Goal: Task Accomplishment & Management: Manage account settings

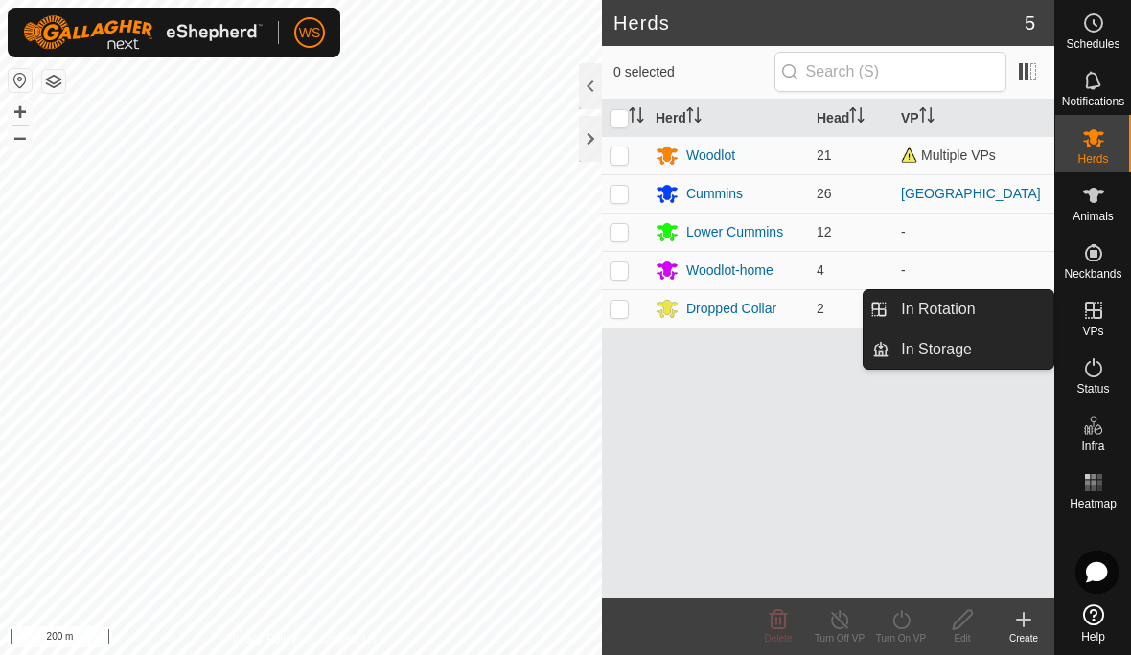
click at [975, 307] on span "In Rotation" at bounding box center [938, 309] width 74 height 23
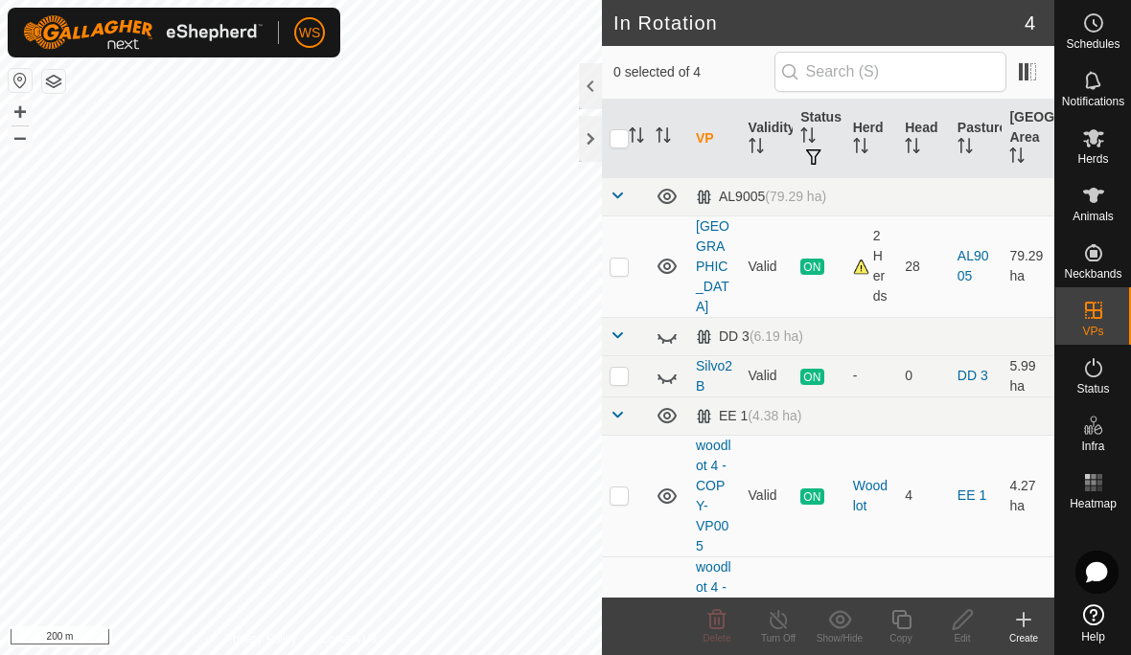
click at [624, 488] on p-checkbox at bounding box center [618, 495] width 19 height 15
checkbox input "true"
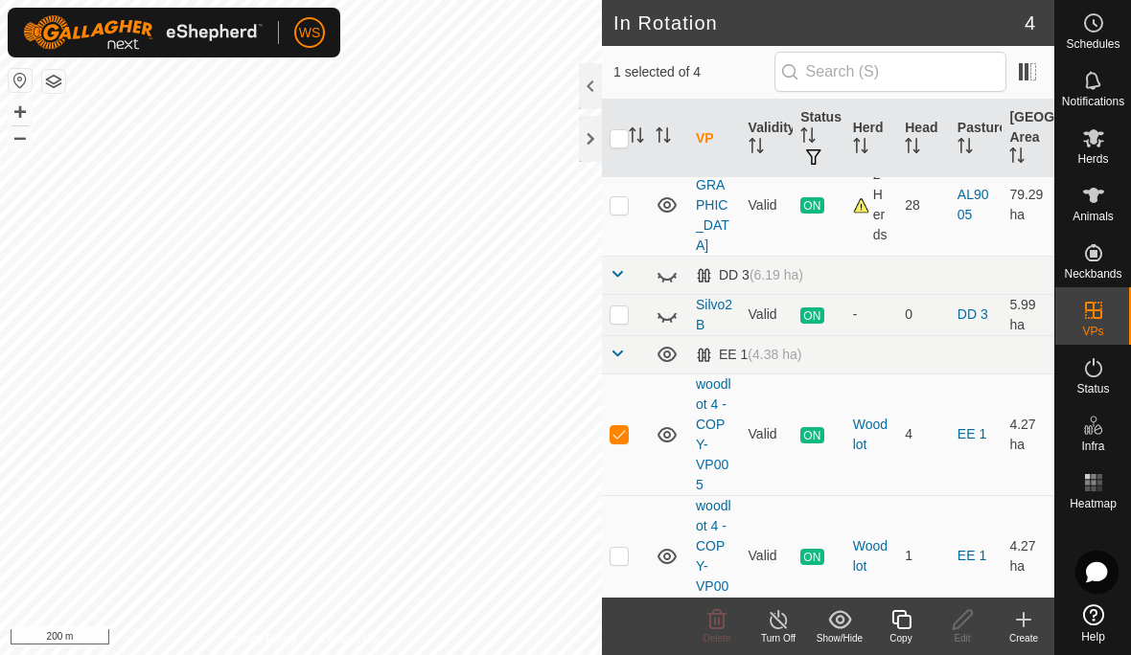
scroll to position [60, 0]
click at [618, 549] on p-checkbox at bounding box center [618, 556] width 19 height 15
checkbox input "true"
click at [784, 612] on icon at bounding box center [779, 620] width 24 height 23
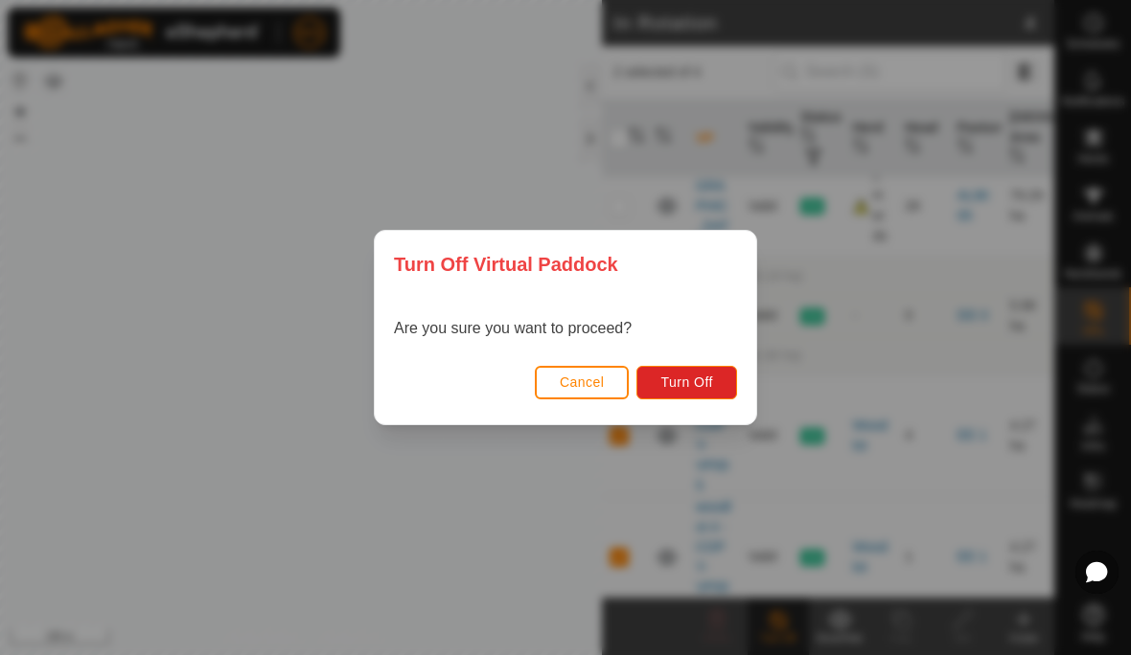
click at [703, 376] on span "Turn Off" at bounding box center [686, 382] width 53 height 15
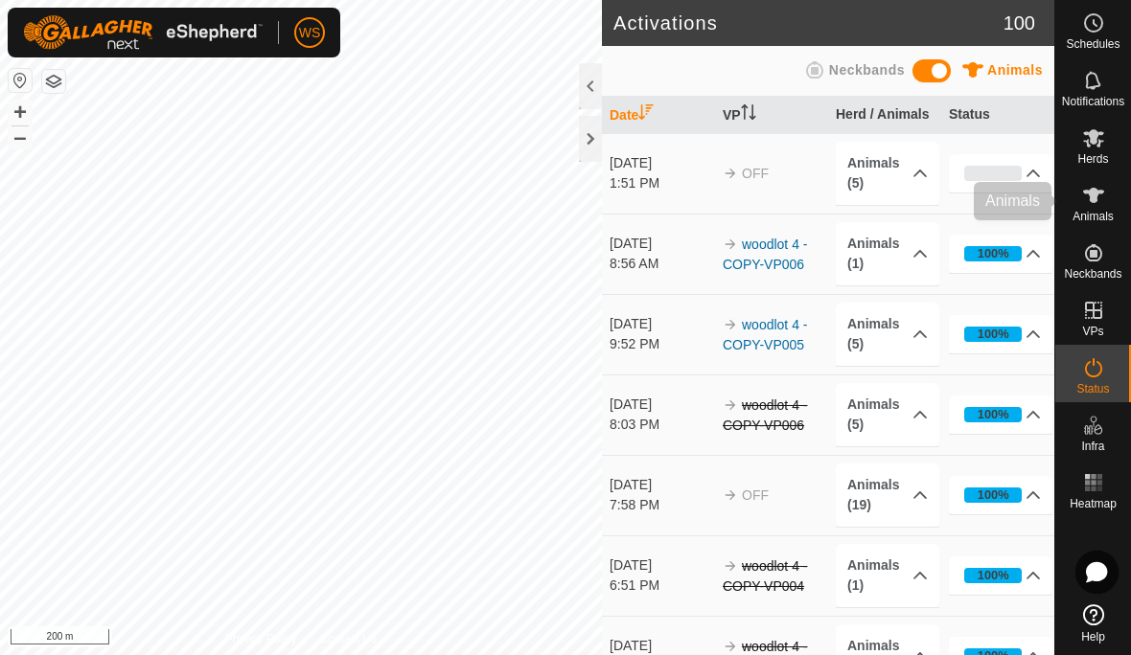
click at [1083, 199] on icon at bounding box center [1093, 195] width 23 height 23
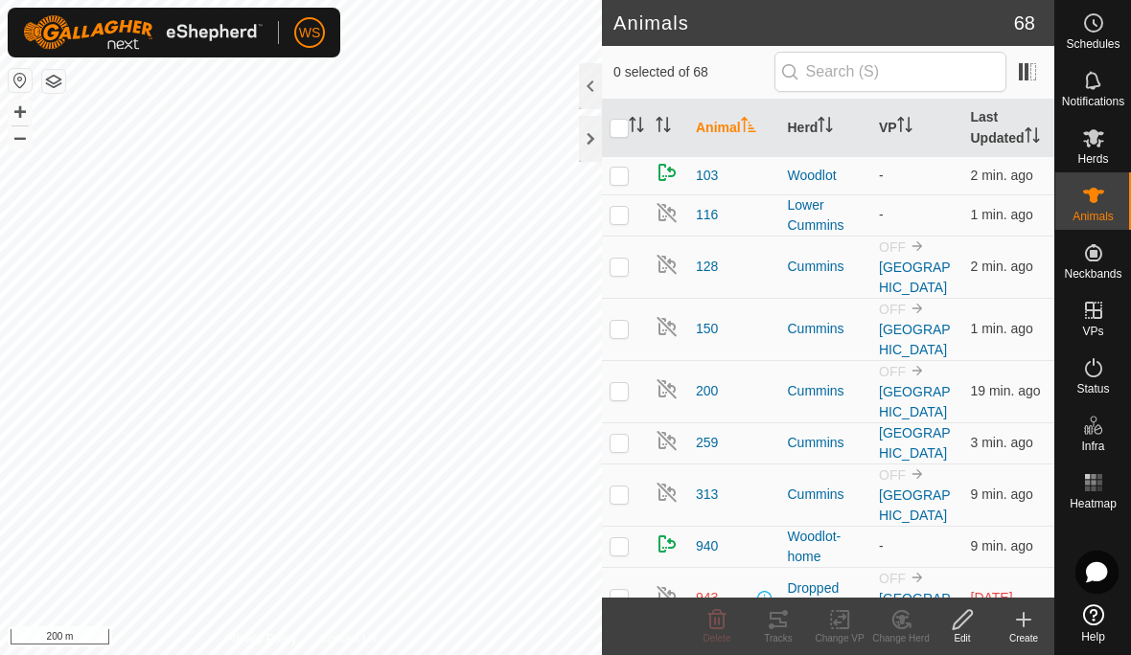
click at [1093, 145] on icon at bounding box center [1093, 137] width 23 height 23
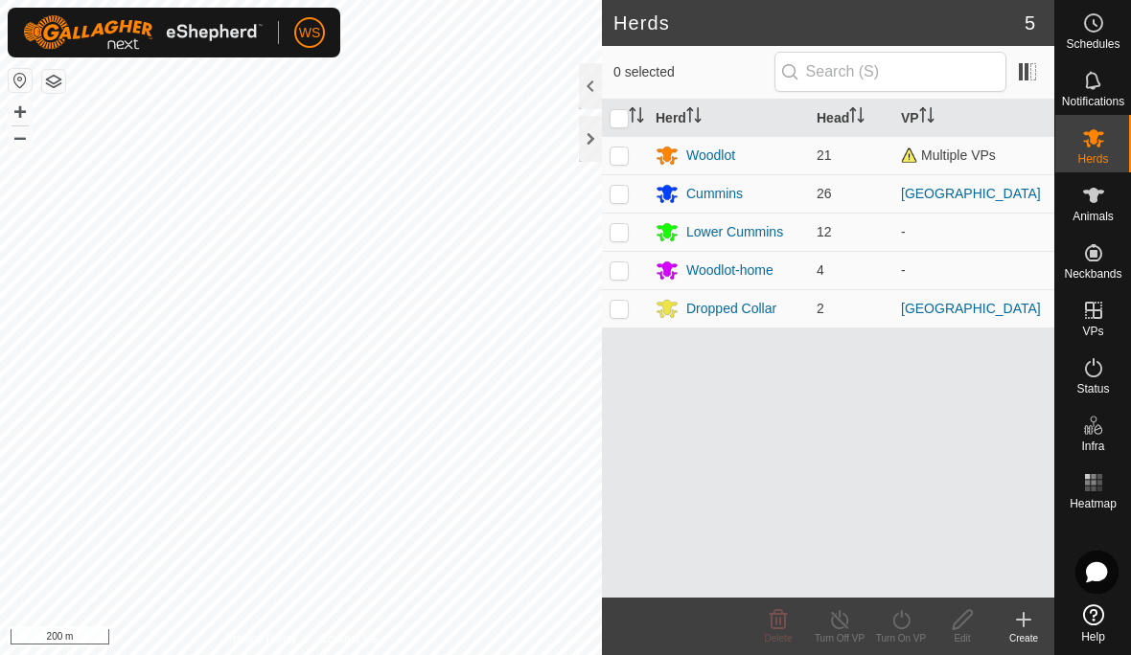
click at [615, 271] on p-checkbox at bounding box center [618, 270] width 19 height 15
checkbox input "true"
click at [953, 622] on icon at bounding box center [963, 620] width 24 height 23
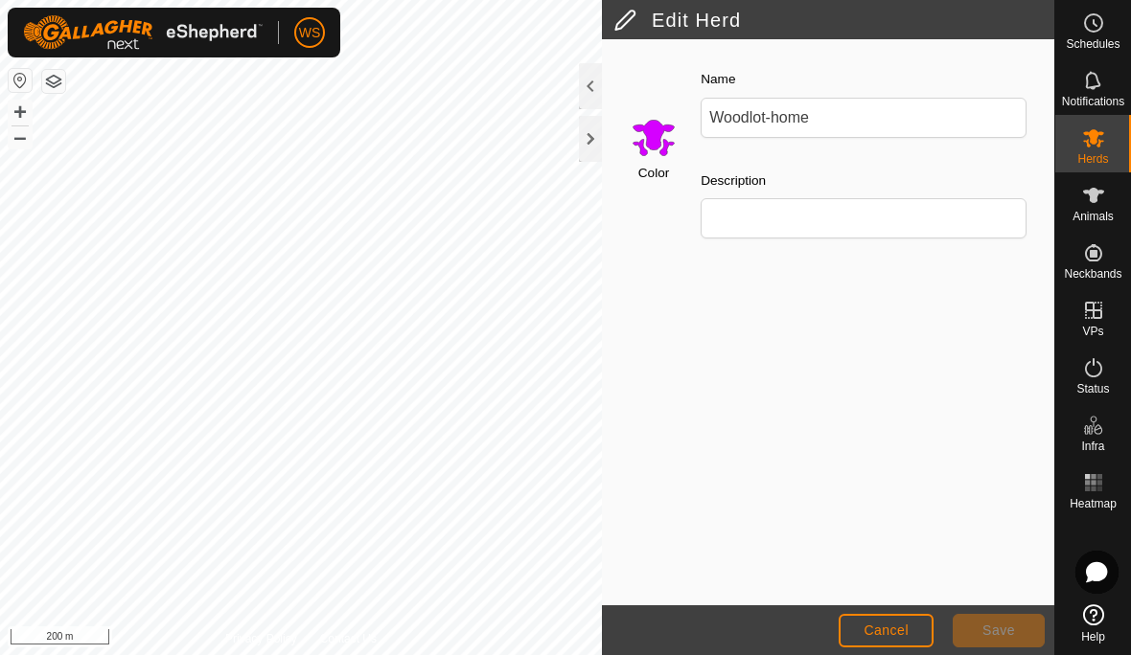
click at [907, 625] on span "Cancel" at bounding box center [885, 630] width 45 height 15
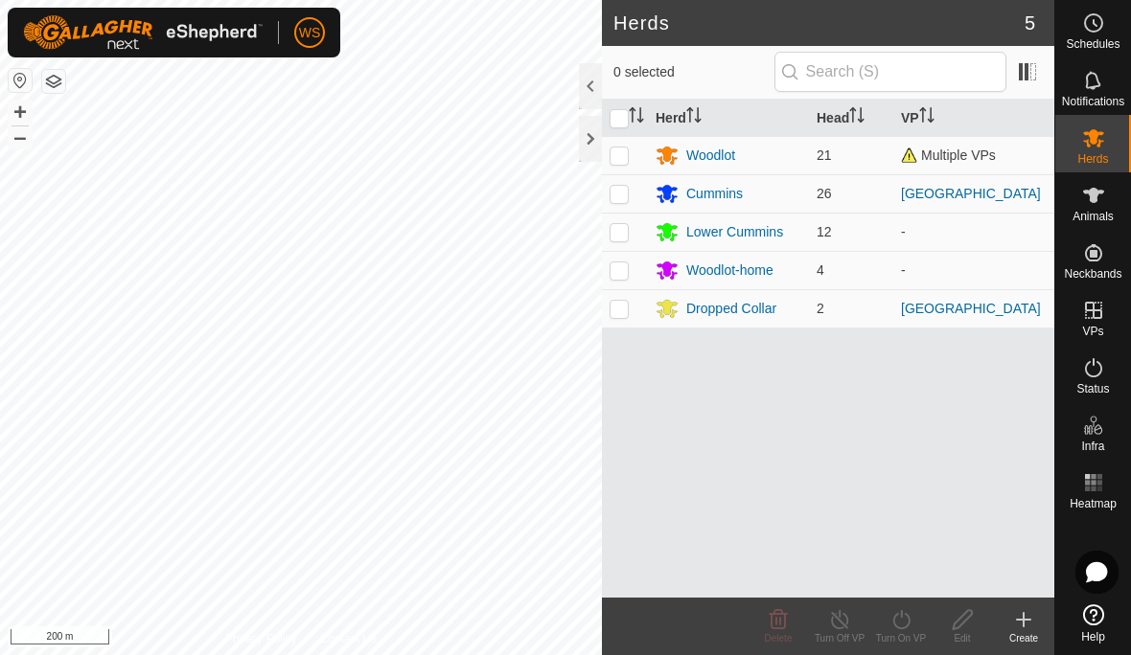
click at [1100, 202] on icon at bounding box center [1093, 195] width 23 height 23
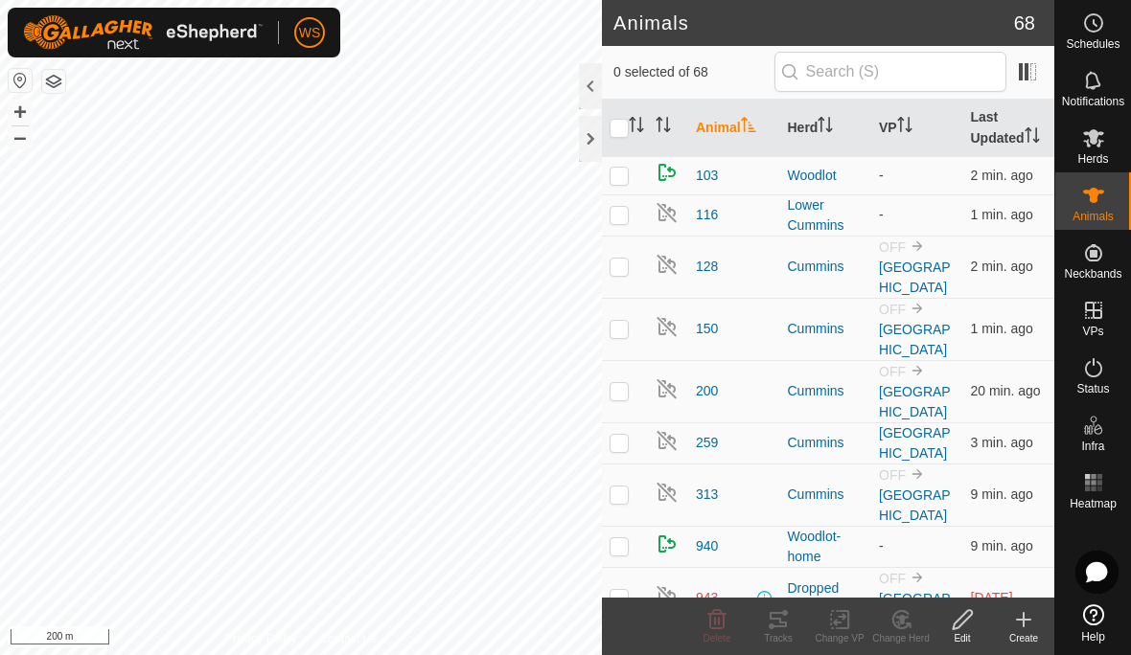
click at [902, 127] on icon "Activate to sort" at bounding box center [901, 124] width 2 height 15
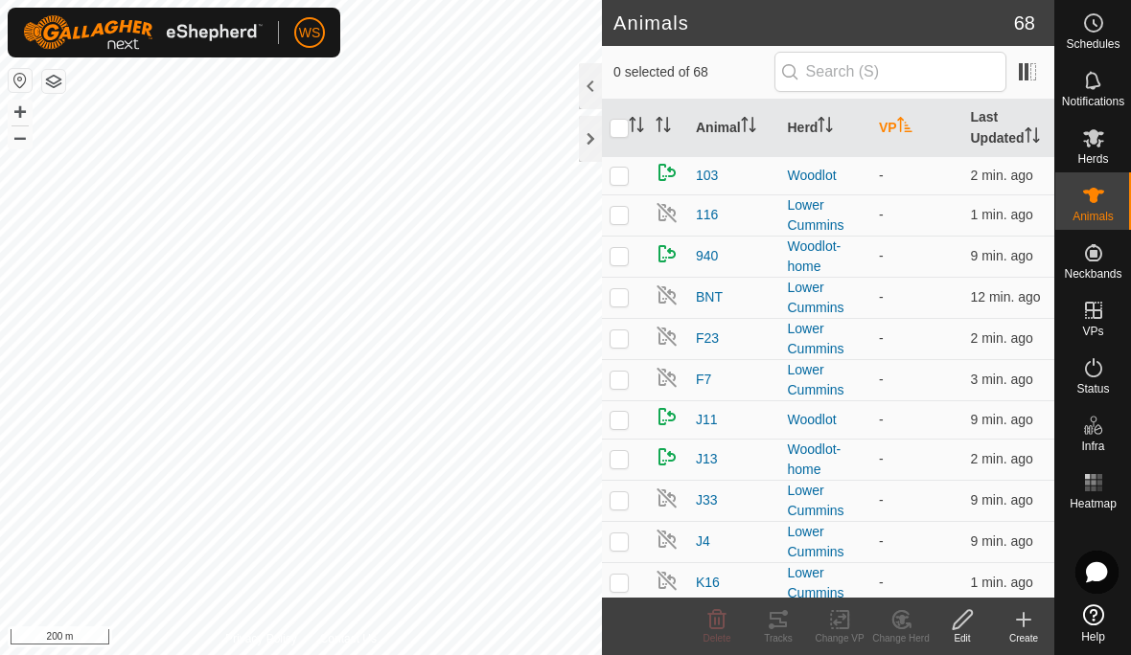
click at [901, 132] on icon "Activate to sort" at bounding box center [904, 124] width 15 height 15
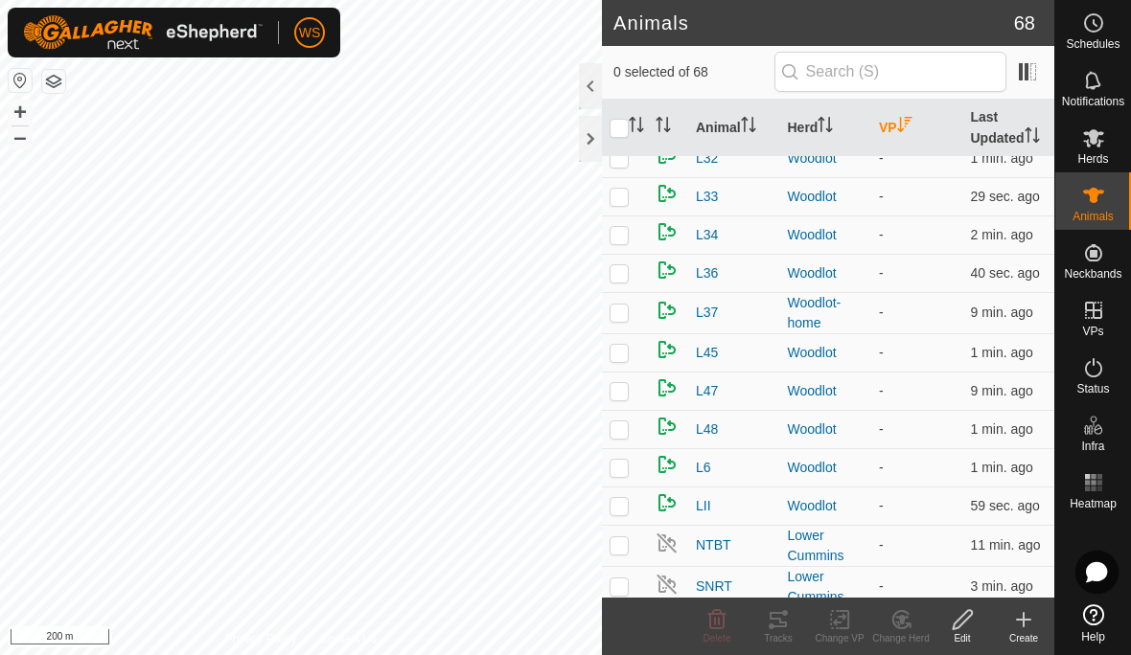
scroll to position [2954, 0]
click at [814, 119] on th "Herd" at bounding box center [826, 128] width 92 height 57
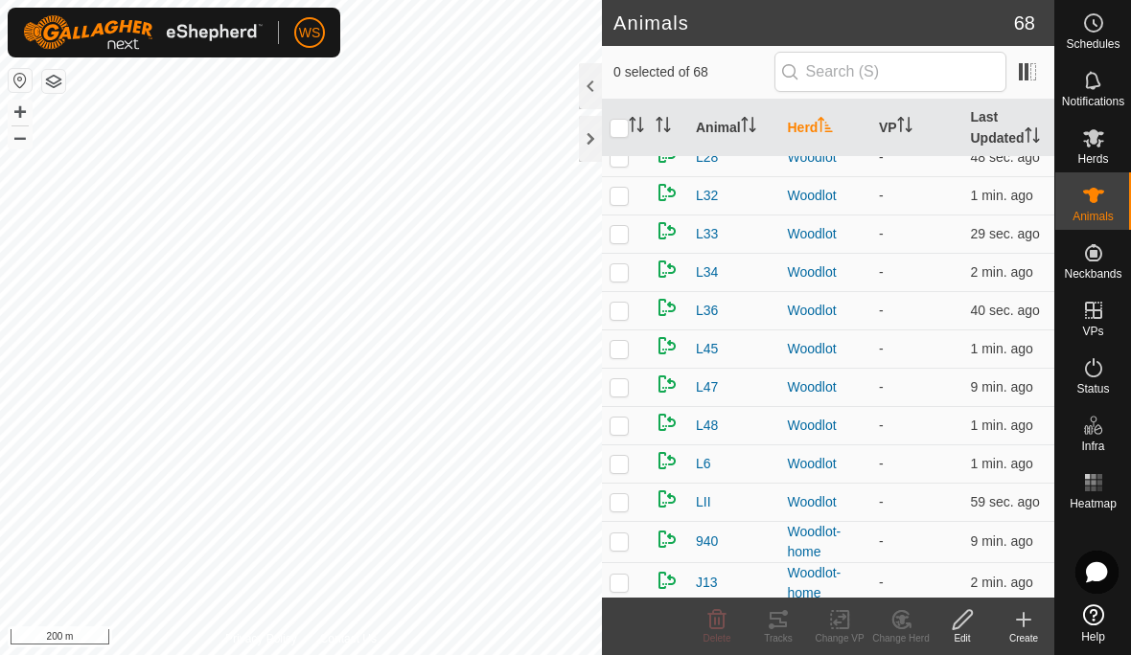
scroll to position [0, 0]
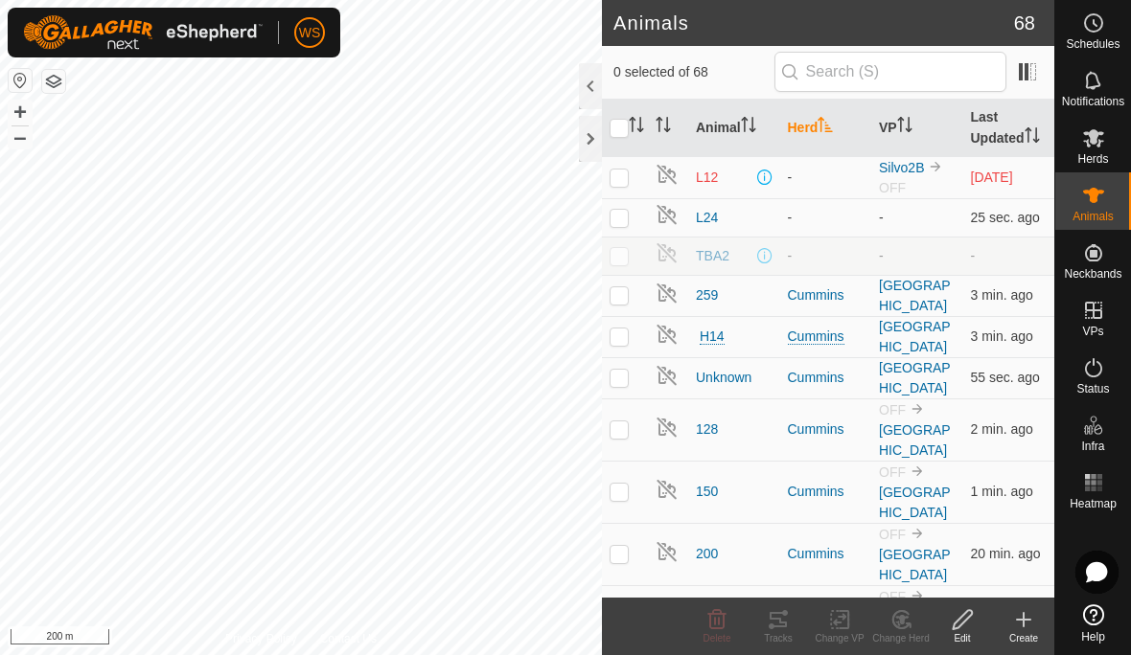
click at [819, 127] on th "Herd" at bounding box center [826, 128] width 92 height 57
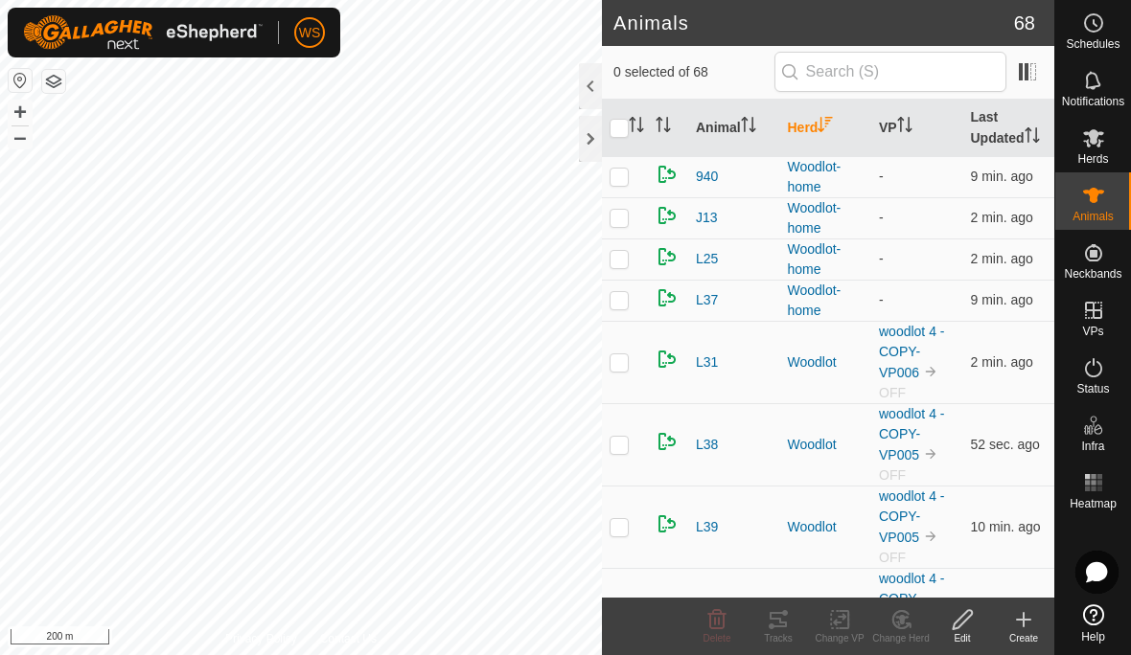
click at [623, 302] on p-checkbox at bounding box center [618, 299] width 19 height 15
click at [622, 301] on p-checkbox at bounding box center [618, 299] width 19 height 15
checkbox input "false"
click at [620, 216] on p-checkbox at bounding box center [618, 217] width 19 height 15
checkbox input "true"
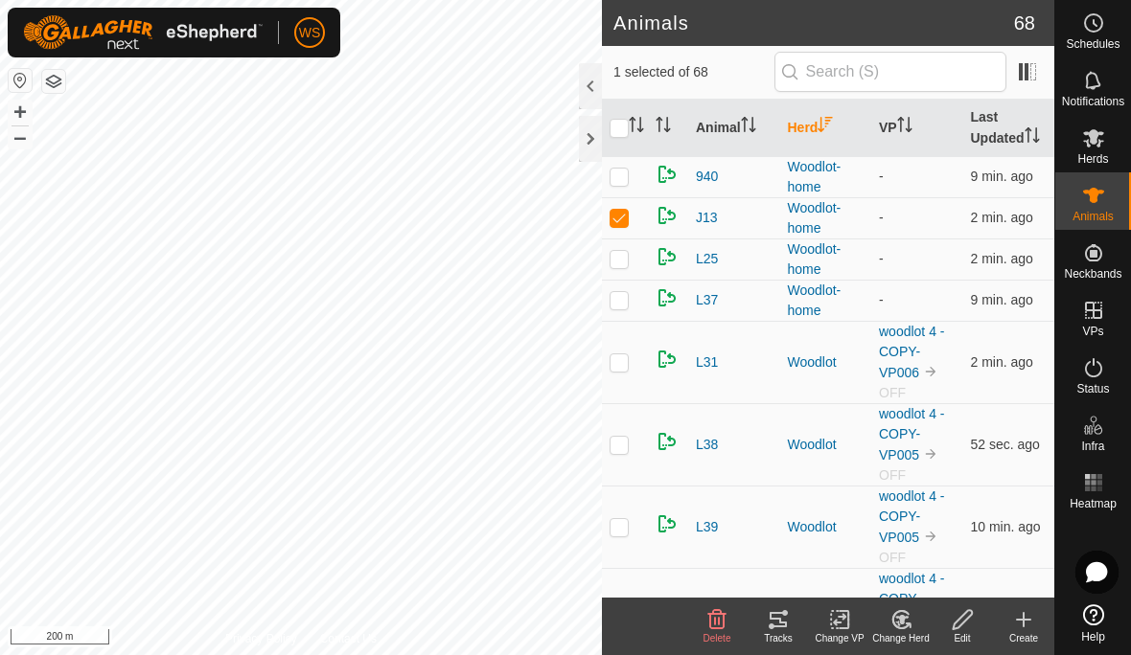
click at [624, 175] on p-checkbox at bounding box center [618, 176] width 19 height 15
checkbox input "true"
click at [611, 263] on p-checkbox at bounding box center [618, 258] width 19 height 15
checkbox input "true"
click at [623, 301] on p-checkbox at bounding box center [618, 299] width 19 height 15
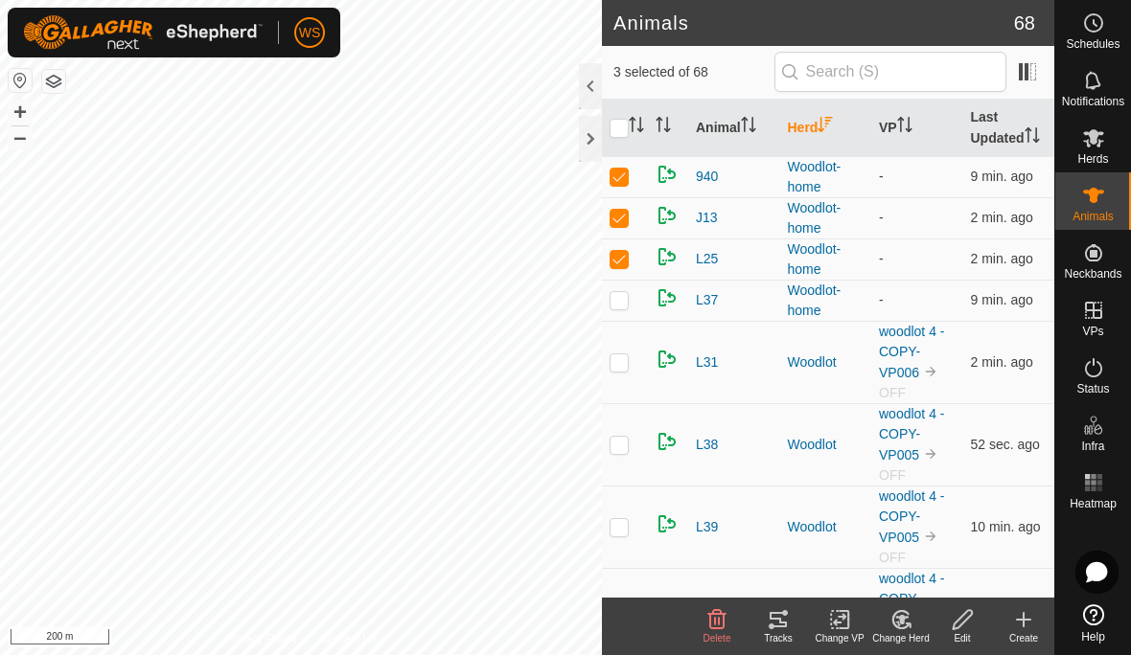
checkbox input "true"
click at [912, 628] on icon at bounding box center [901, 620] width 24 height 23
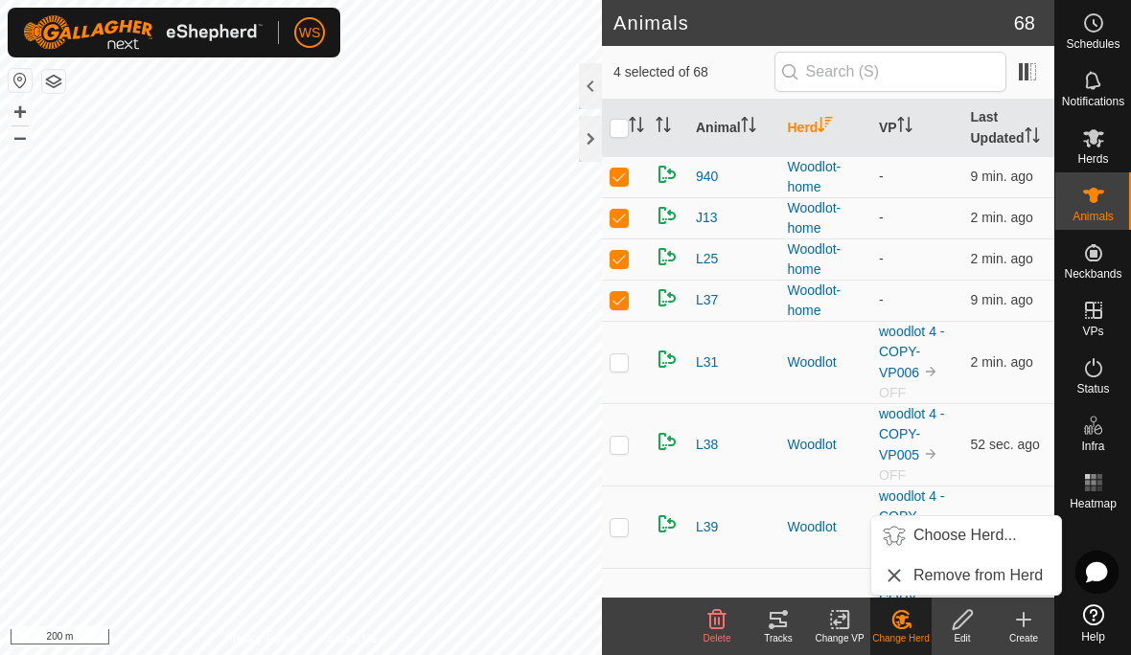
click at [1001, 538] on span "Choose Herd..." at bounding box center [964, 535] width 103 height 23
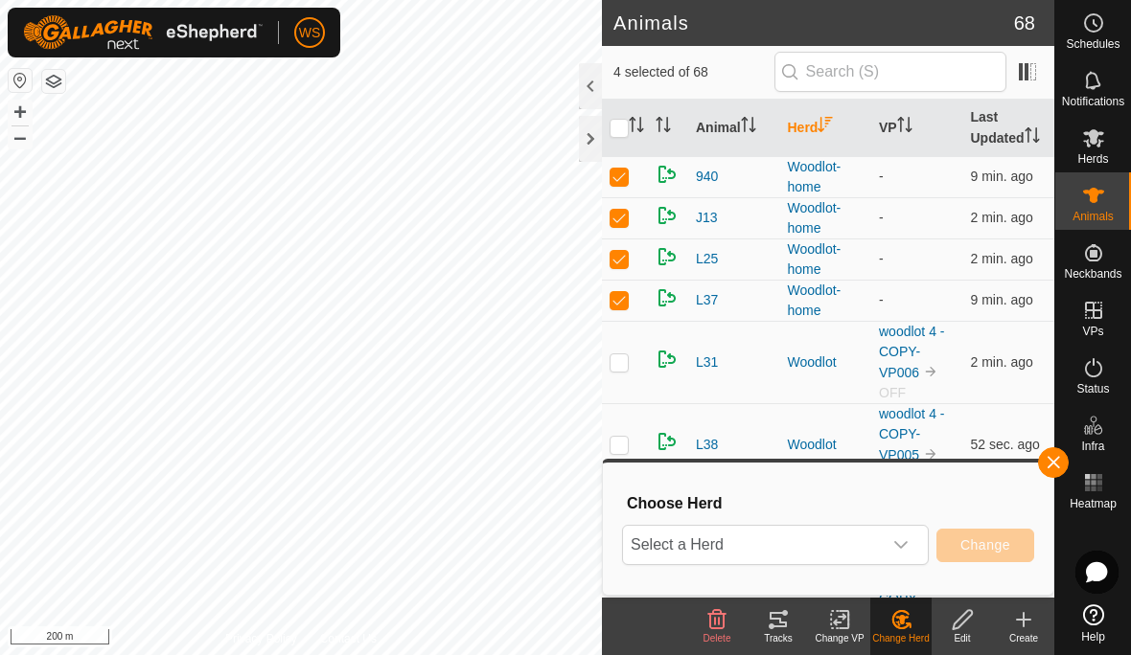
click at [877, 556] on span "Select a Herd" at bounding box center [752, 545] width 259 height 38
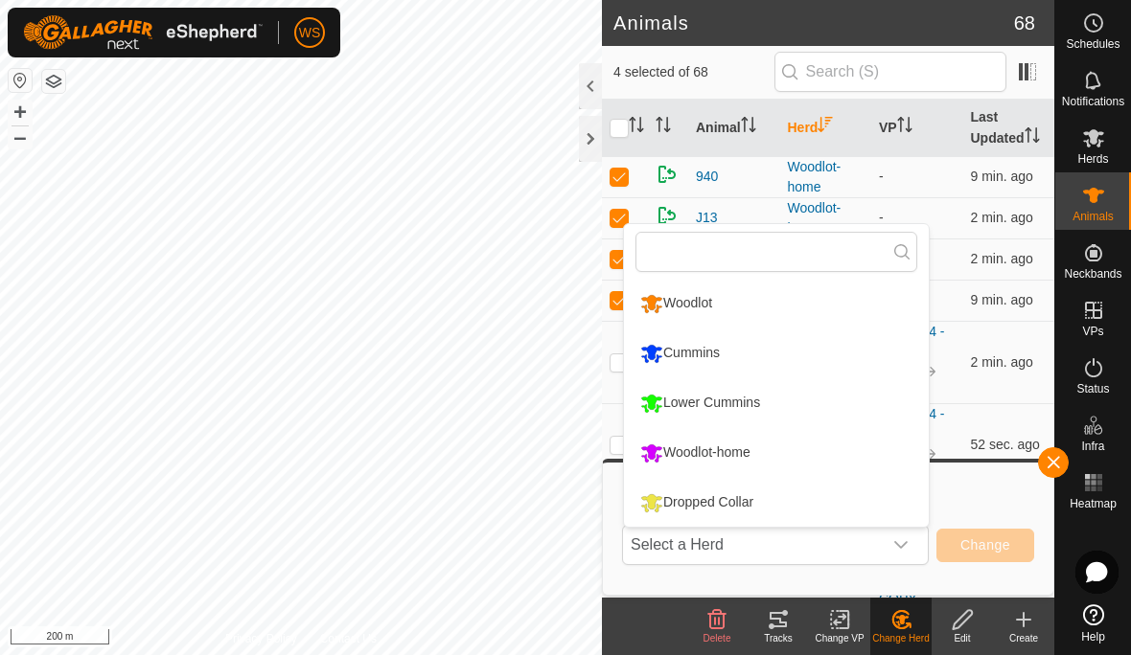
click at [749, 306] on li "Woodlot" at bounding box center [776, 304] width 305 height 48
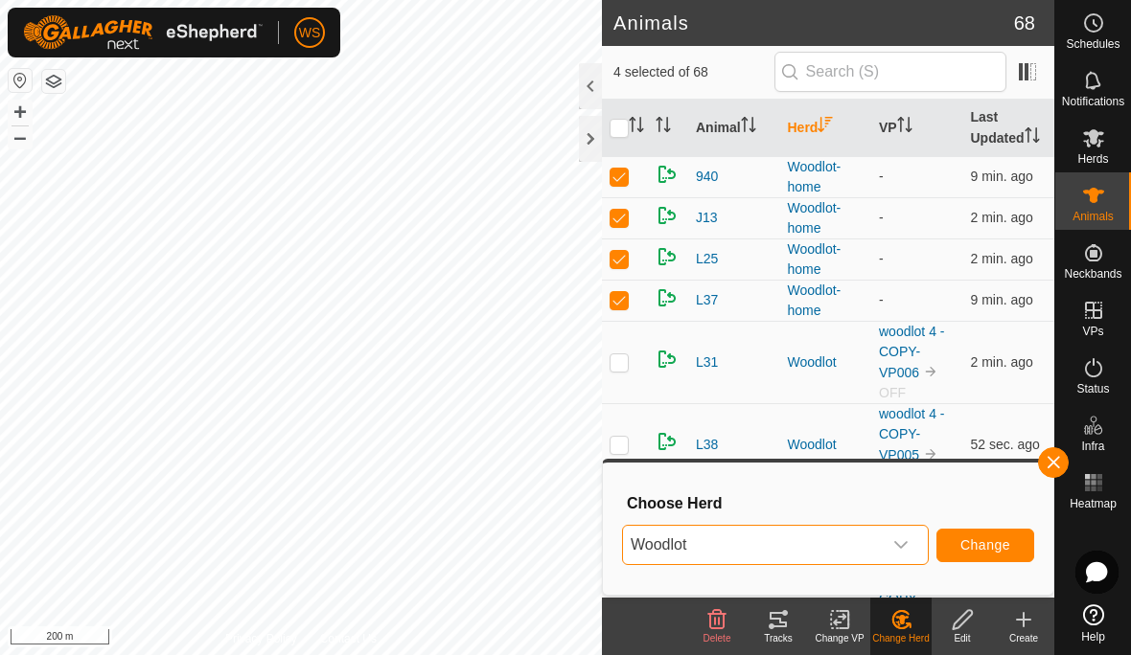
click at [977, 549] on span "Change" at bounding box center [985, 545] width 50 height 15
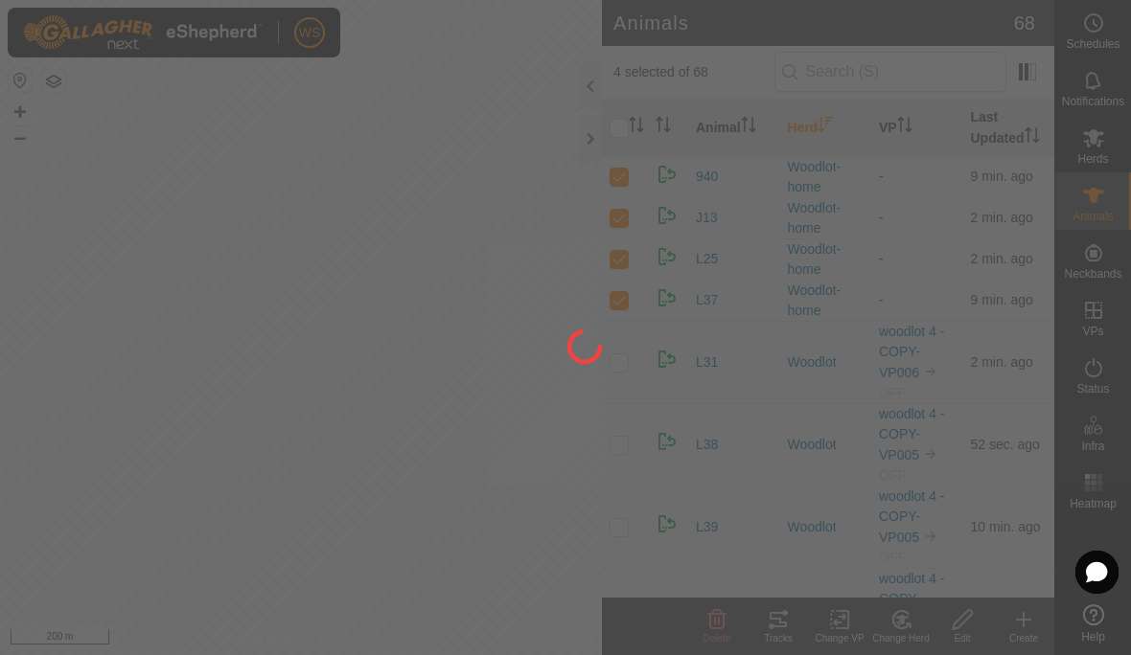
checkbox input "false"
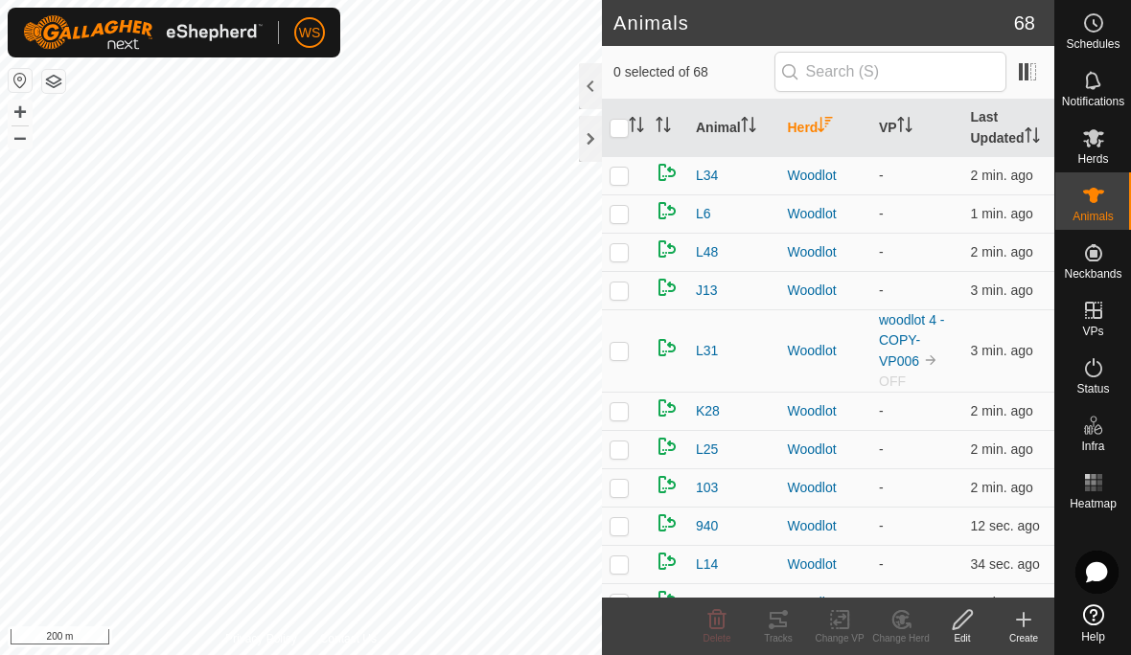
checkbox input "true"
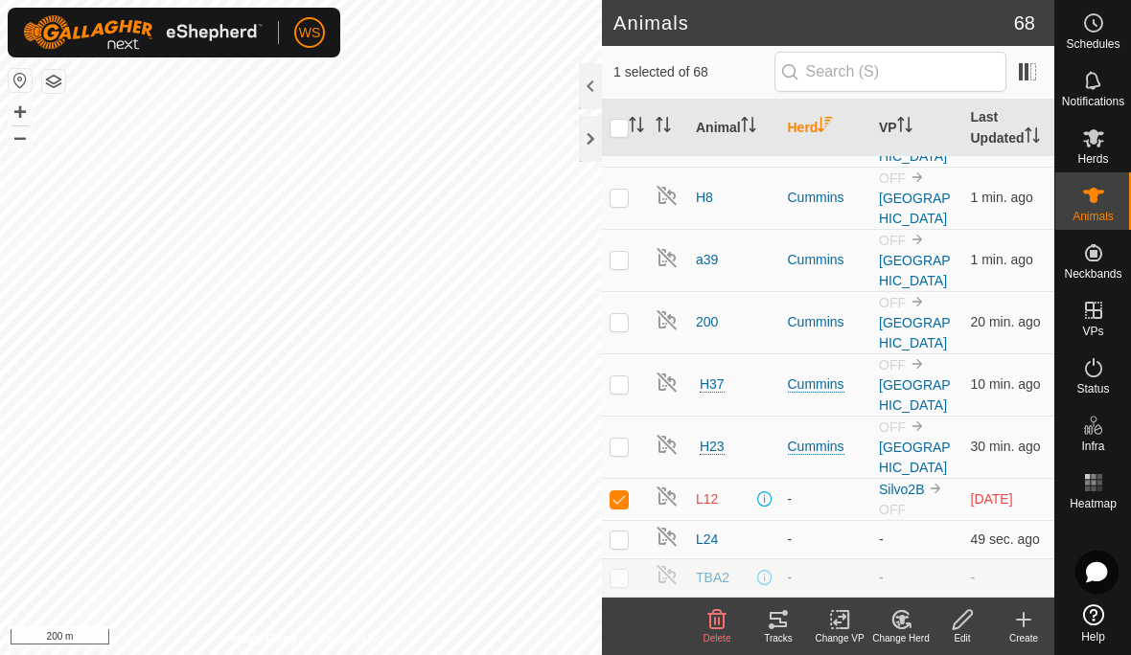
scroll to position [3032, 0]
click at [621, 545] on p-checkbox at bounding box center [618, 539] width 19 height 15
click at [626, 541] on p-checkbox at bounding box center [618, 539] width 19 height 15
checkbox input "false"
click at [899, 622] on icon at bounding box center [897, 624] width 5 height 6
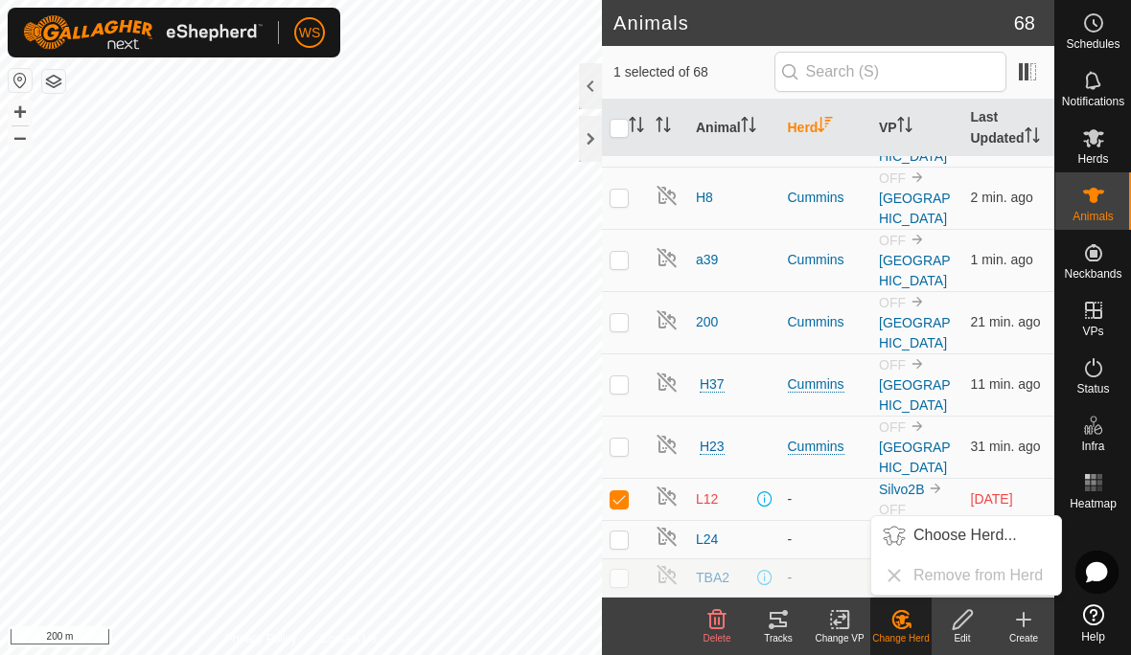
click at [988, 535] on span "Choose Herd..." at bounding box center [964, 535] width 103 height 23
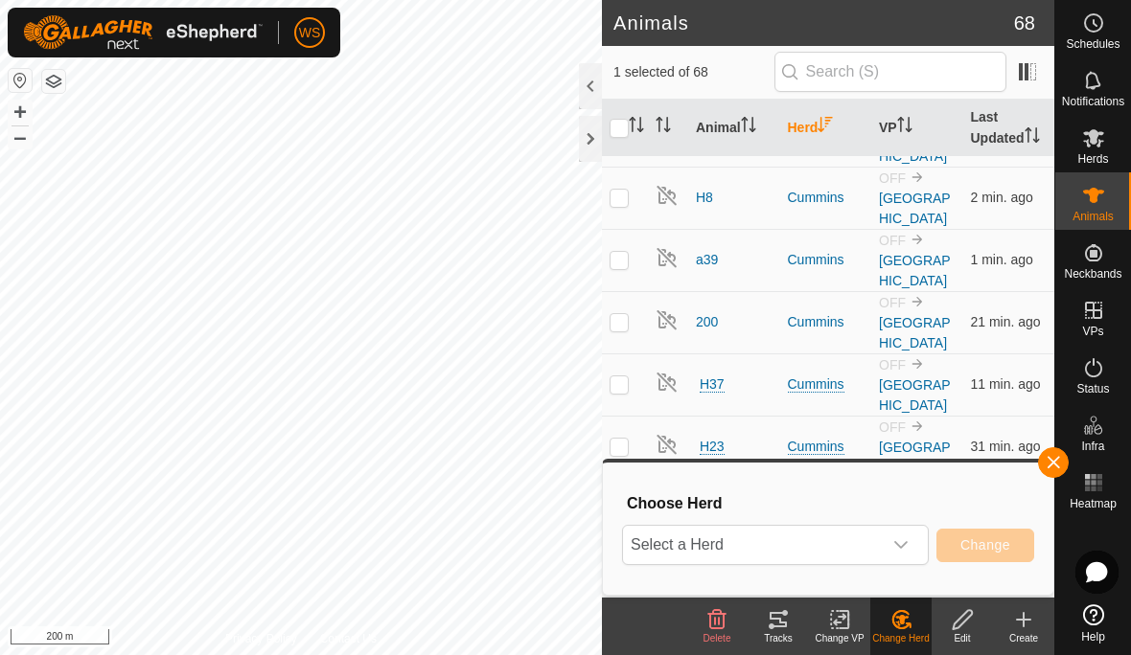
click at [897, 546] on icon "dropdown trigger" at bounding box center [900, 545] width 15 height 15
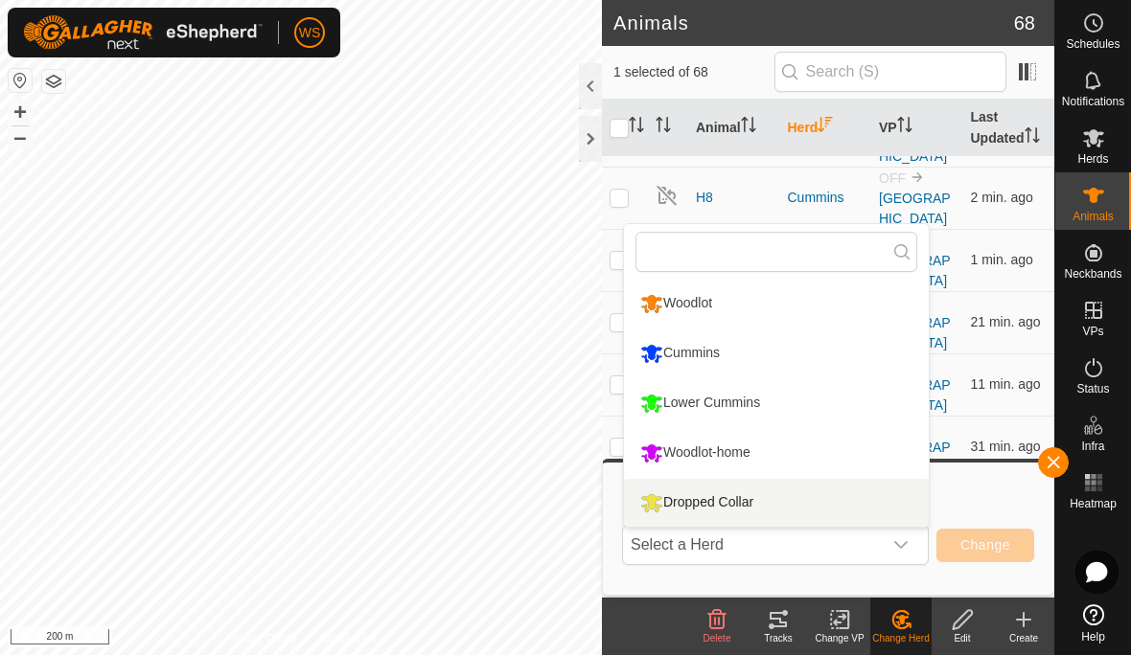
click at [753, 500] on div "Dropped Collar" at bounding box center [696, 503] width 123 height 33
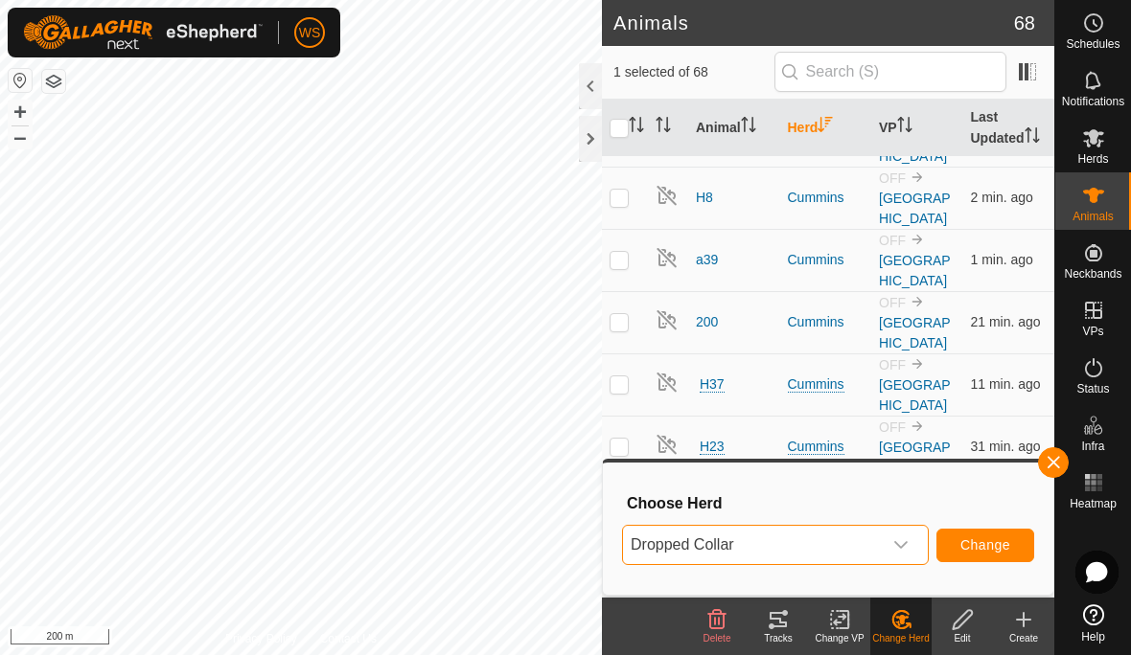
click at [998, 548] on span "Change" at bounding box center [985, 545] width 50 height 15
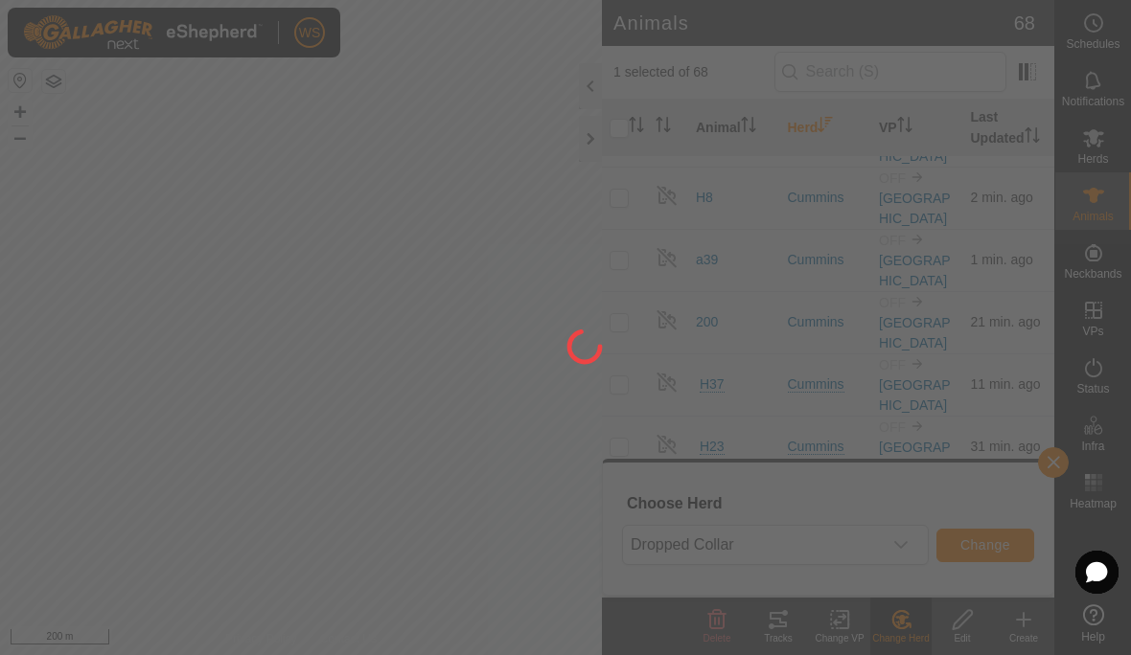
checkbox input "false"
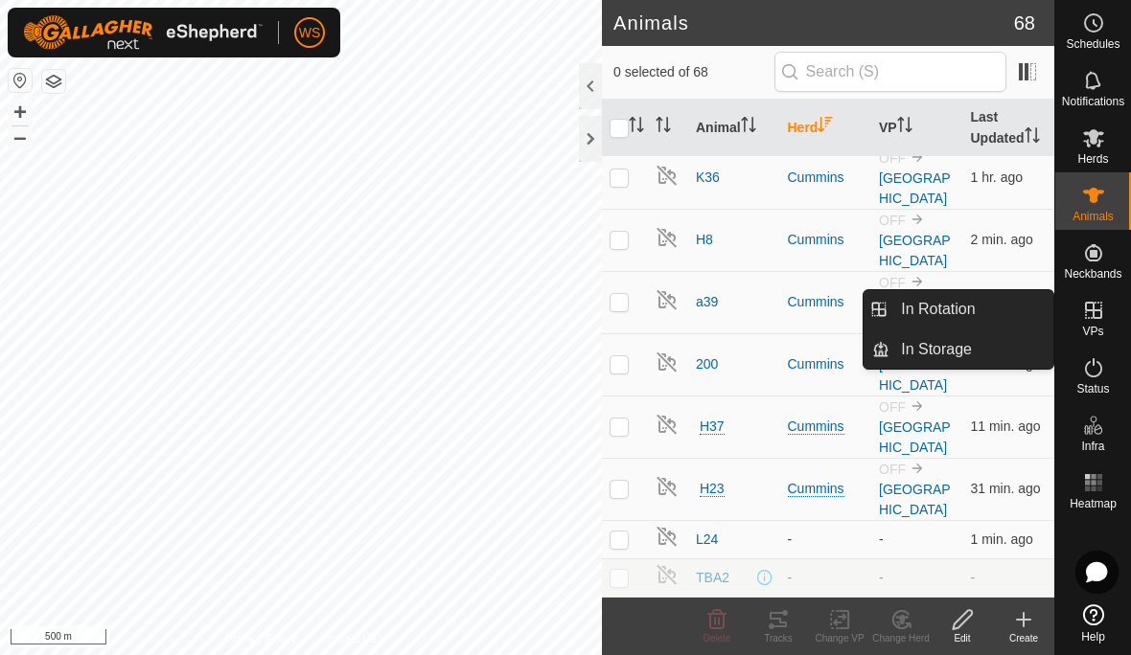
click at [1006, 316] on link "In Rotation" at bounding box center [971, 309] width 164 height 38
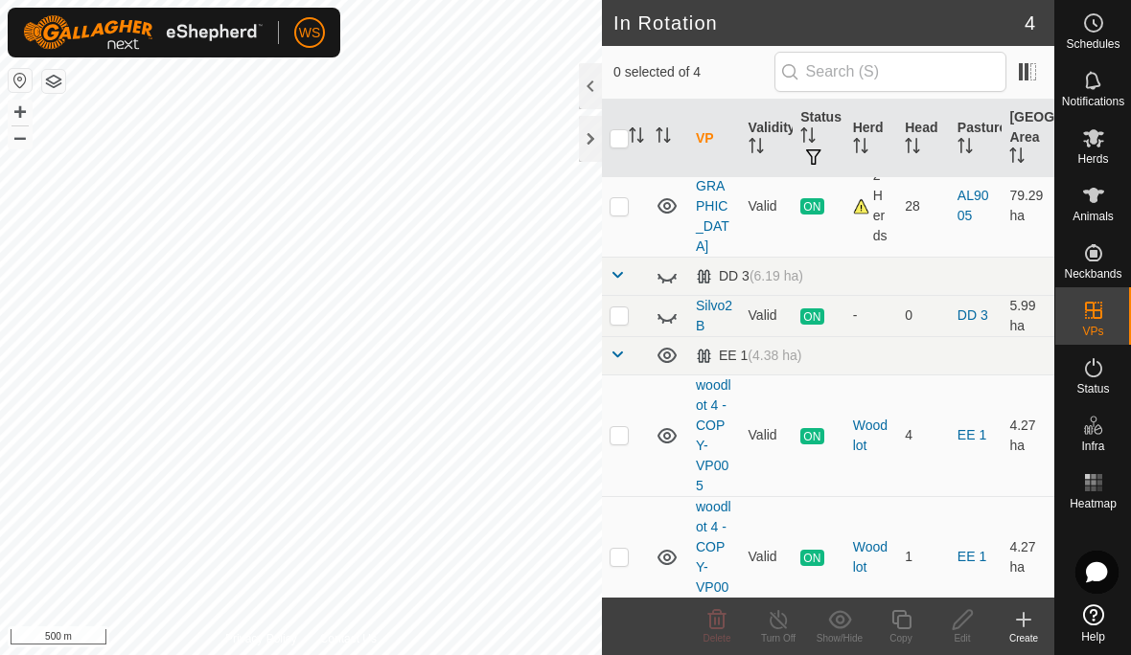
scroll to position [60, 0]
click at [1091, 374] on icon at bounding box center [1093, 367] width 23 height 23
